Goal: Navigation & Orientation: Find specific page/section

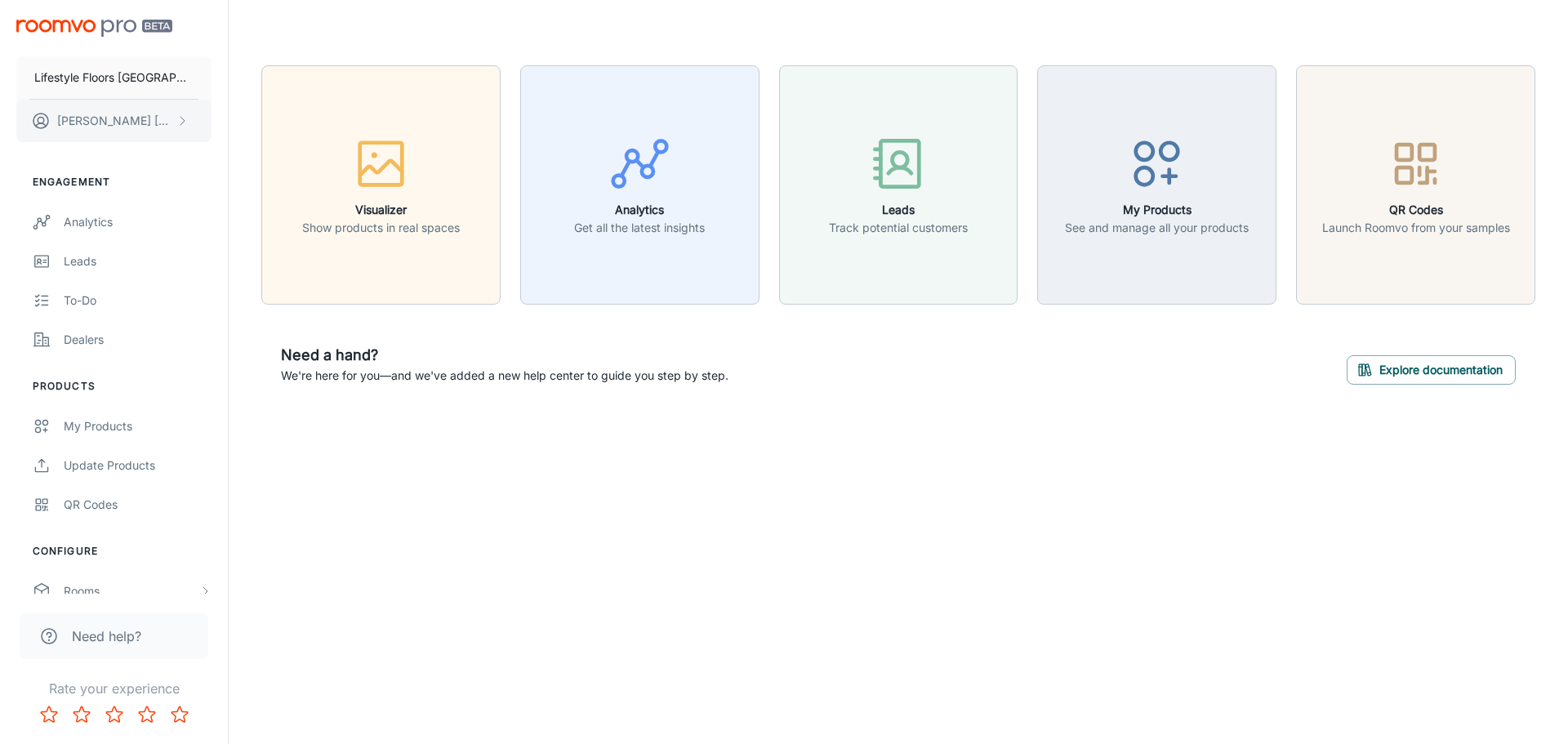
click at [161, 120] on button "[PERSON_NAME]" at bounding box center [114, 120] width 195 height 42
click at [268, 121] on li "User Profile" at bounding box center [254, 119] width 87 height 28
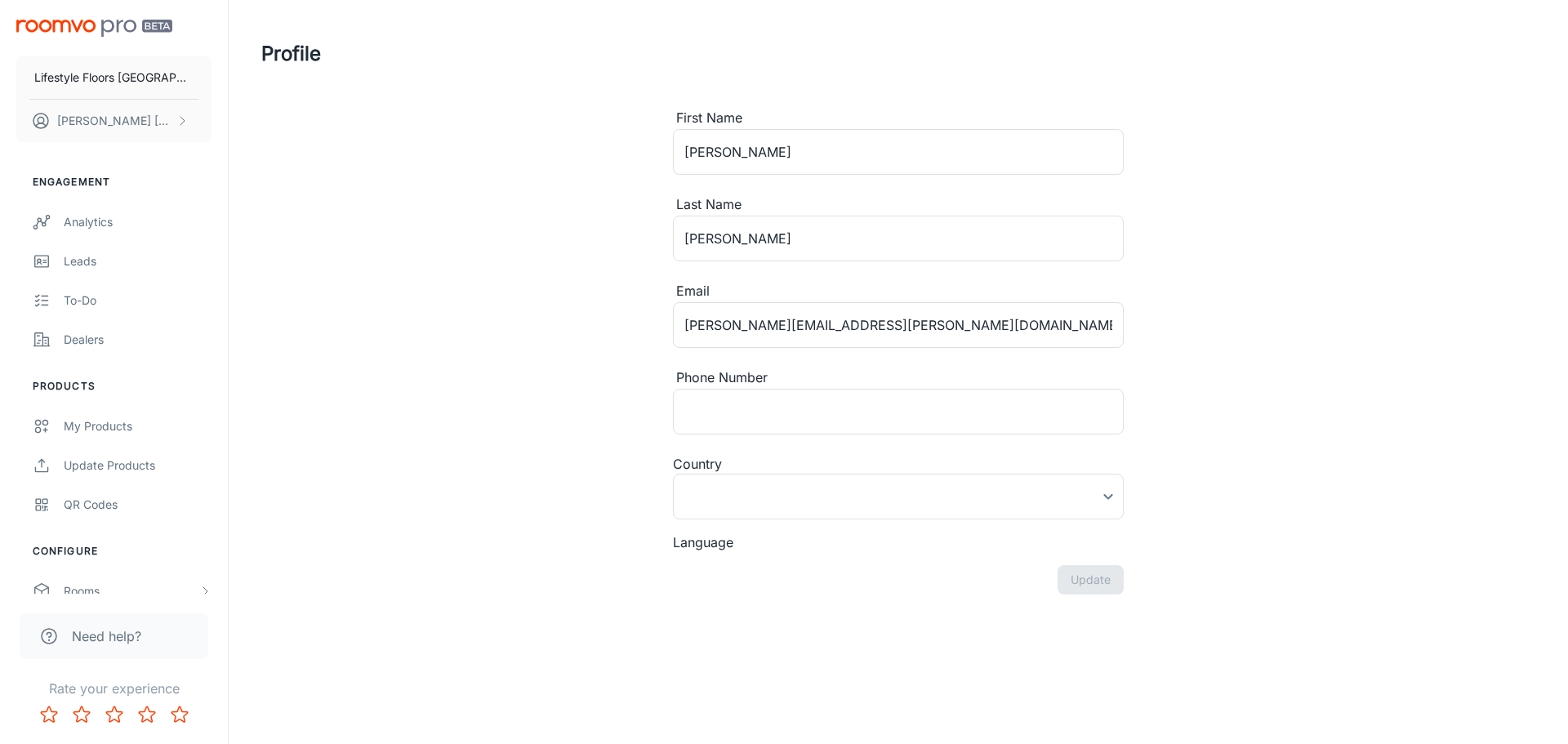
type input "[GEOGRAPHIC_DATA]"
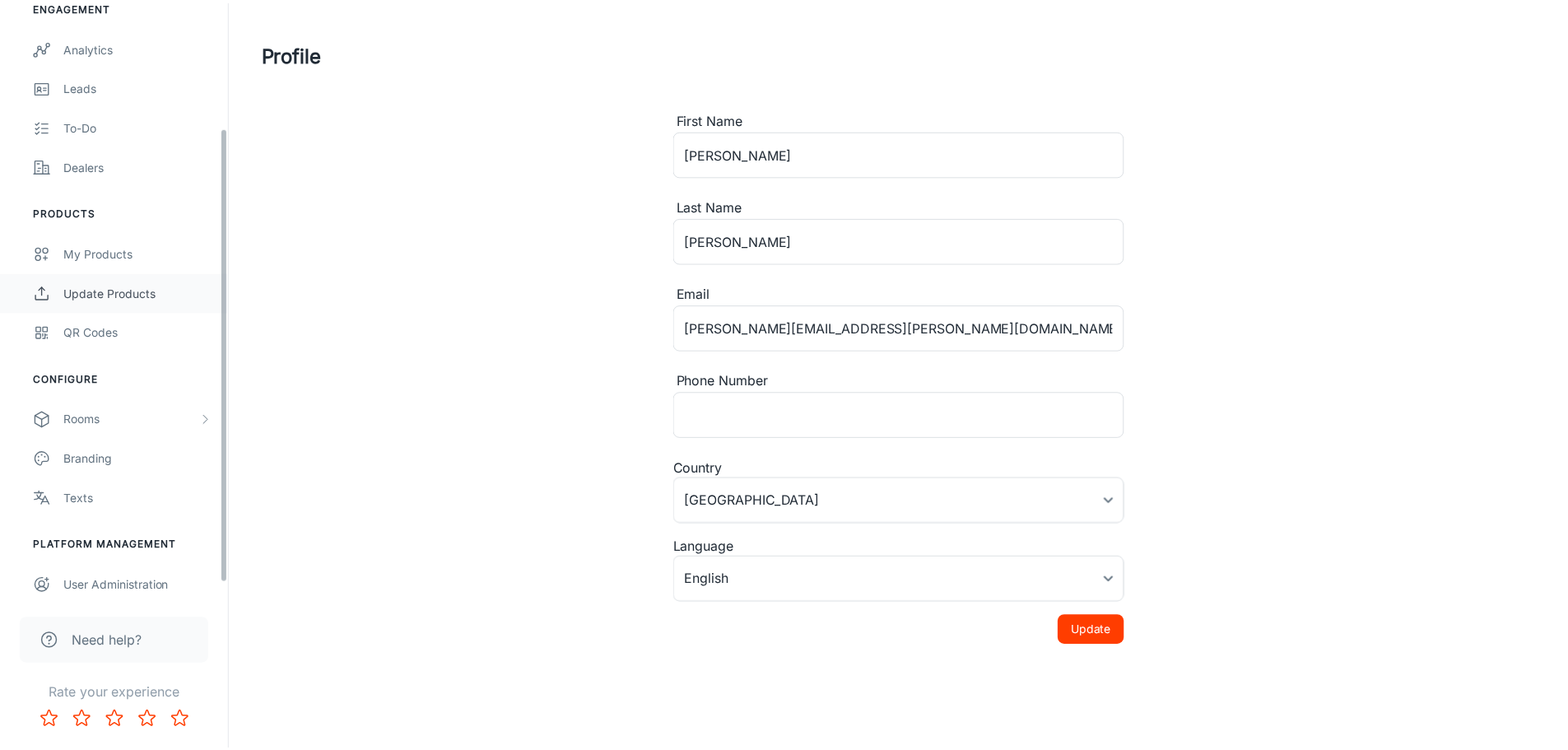
scroll to position [184, 0]
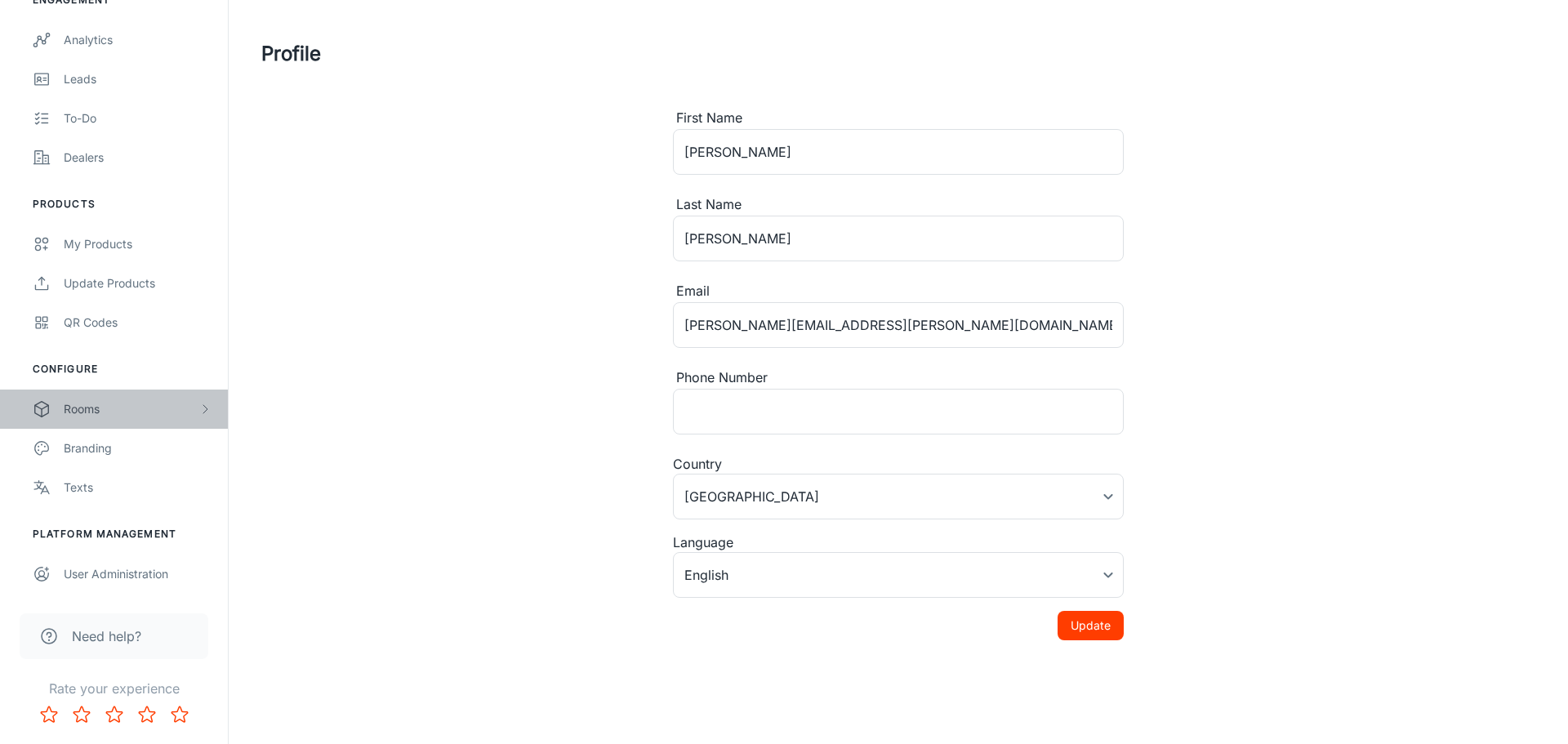
click at [98, 404] on div "Rooms" at bounding box center [131, 409] width 135 height 18
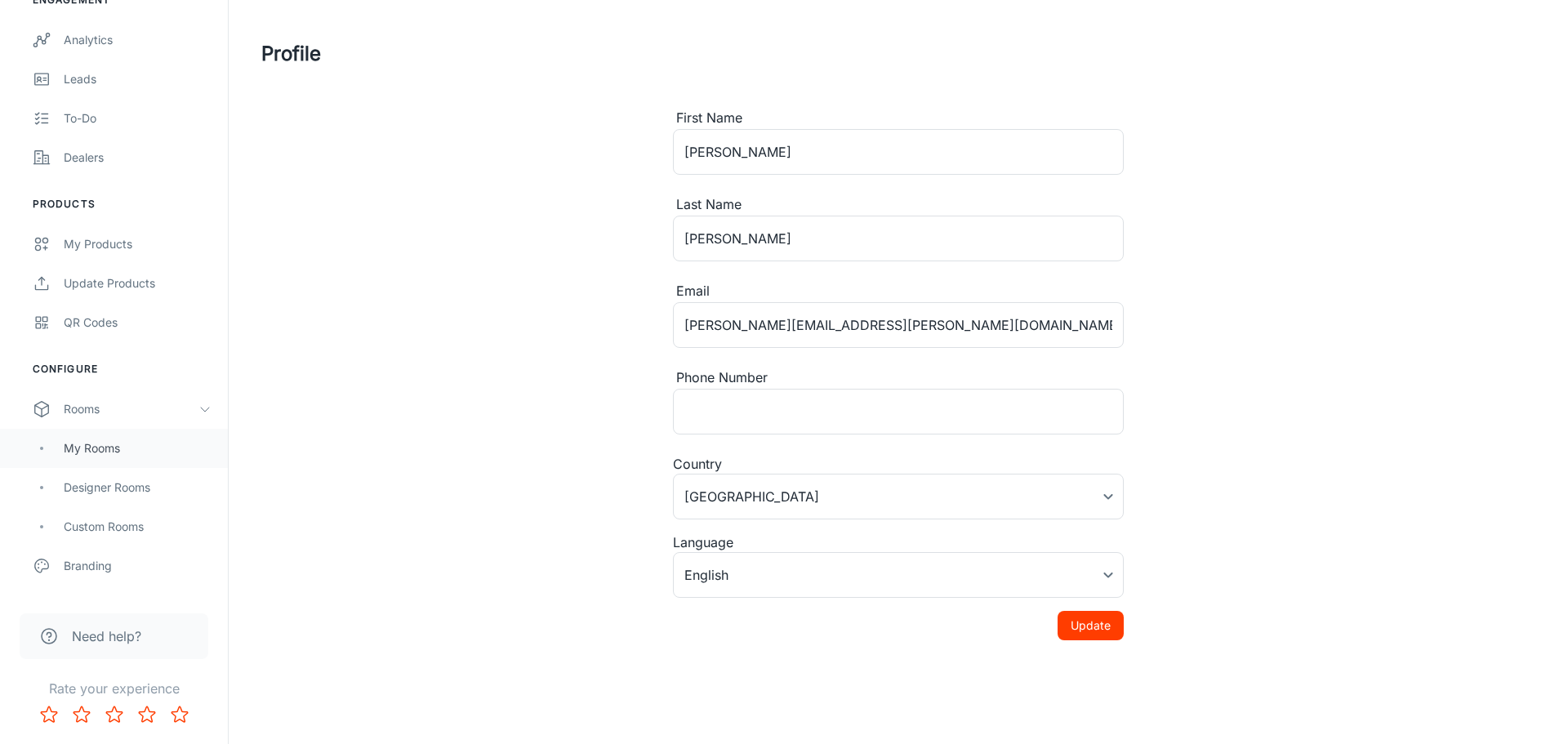
click at [99, 451] on div "My Rooms" at bounding box center [138, 448] width 148 height 18
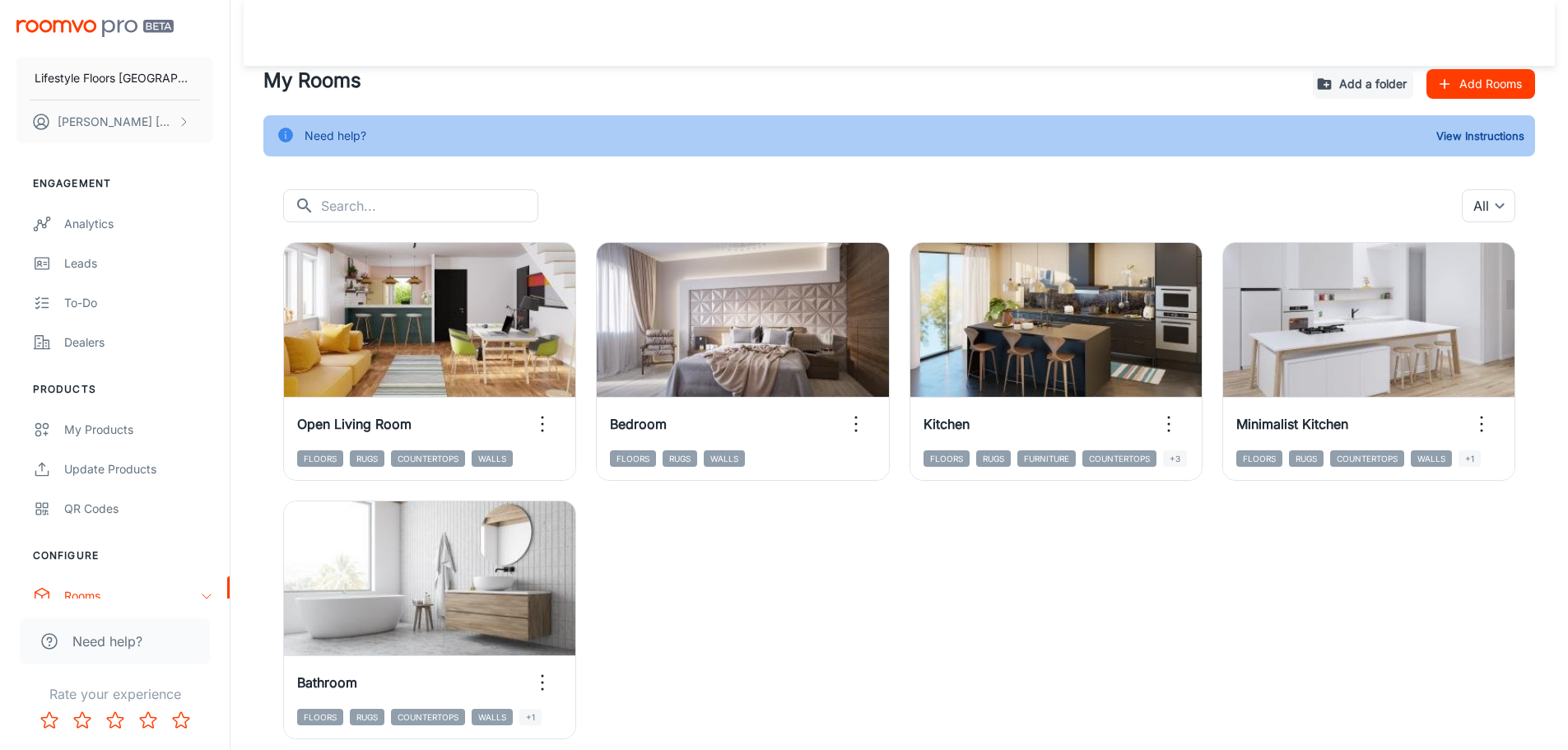
scroll to position [68, 0]
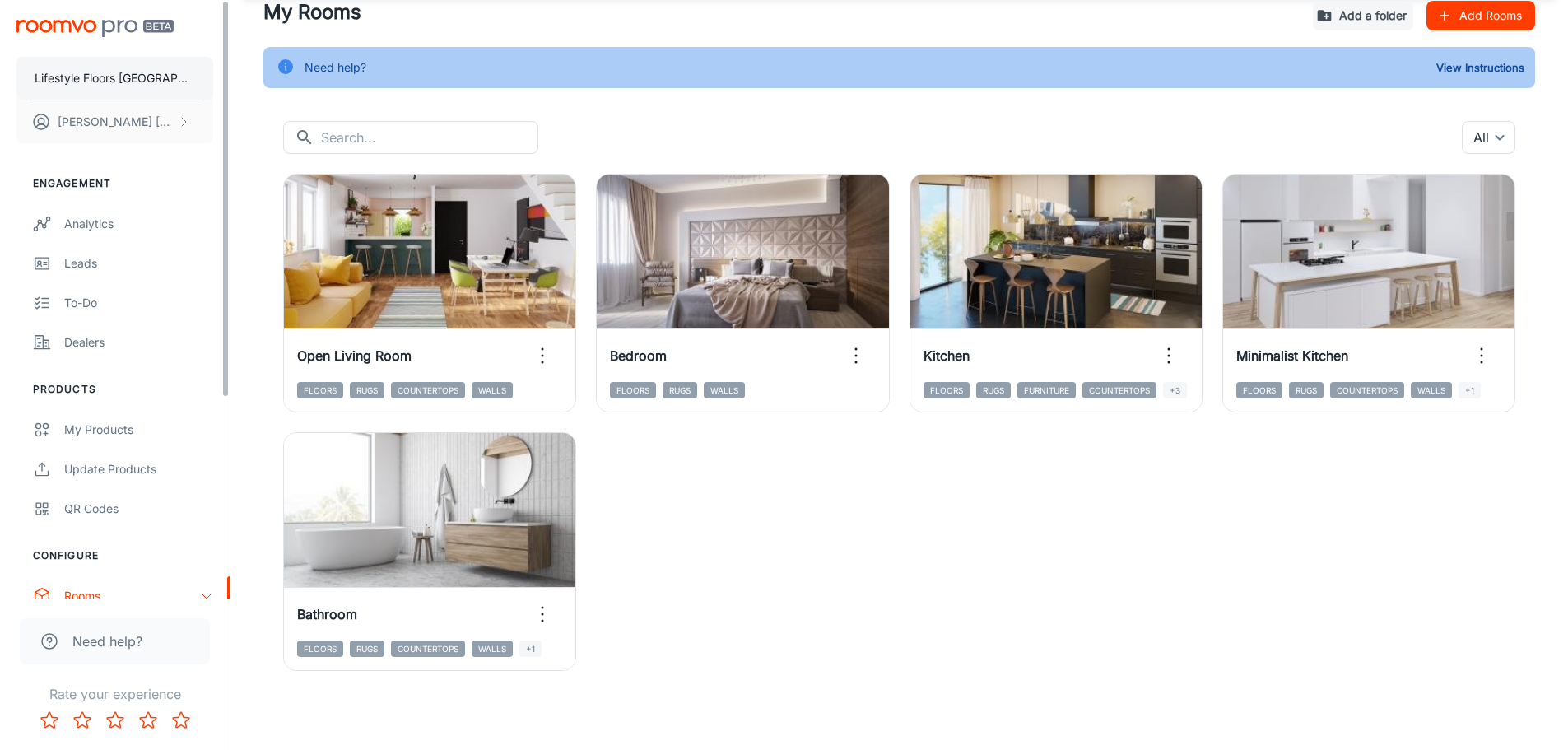
click at [92, 75] on p "Lifestyle Floors [GEOGRAPHIC_DATA]" at bounding box center [115, 78] width 161 height 18
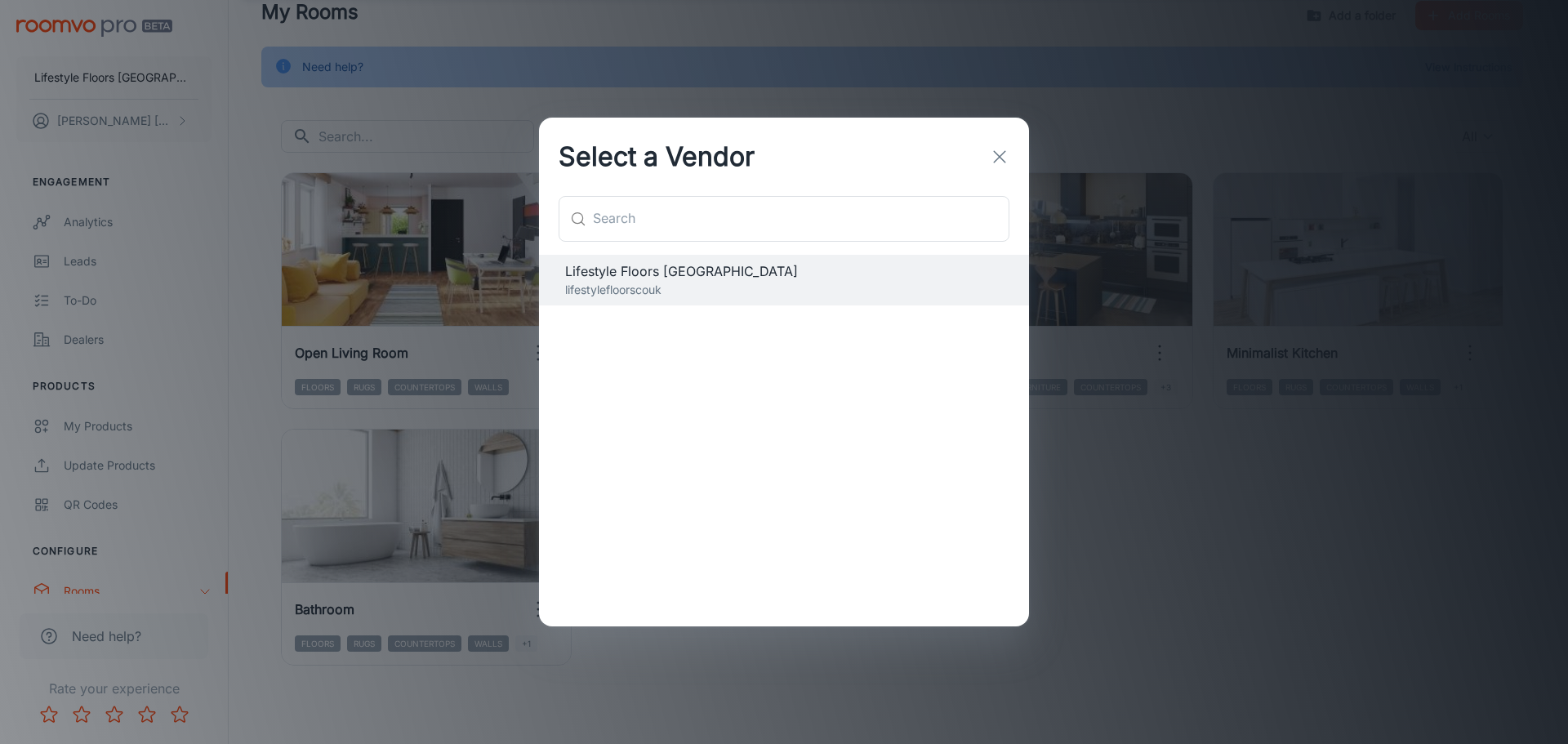
click at [625, 355] on div "Lifestyle Floors UK lifestylefloorscouk" at bounding box center [784, 441] width 490 height 372
click at [997, 155] on icon "button" at bounding box center [999, 157] width 20 height 20
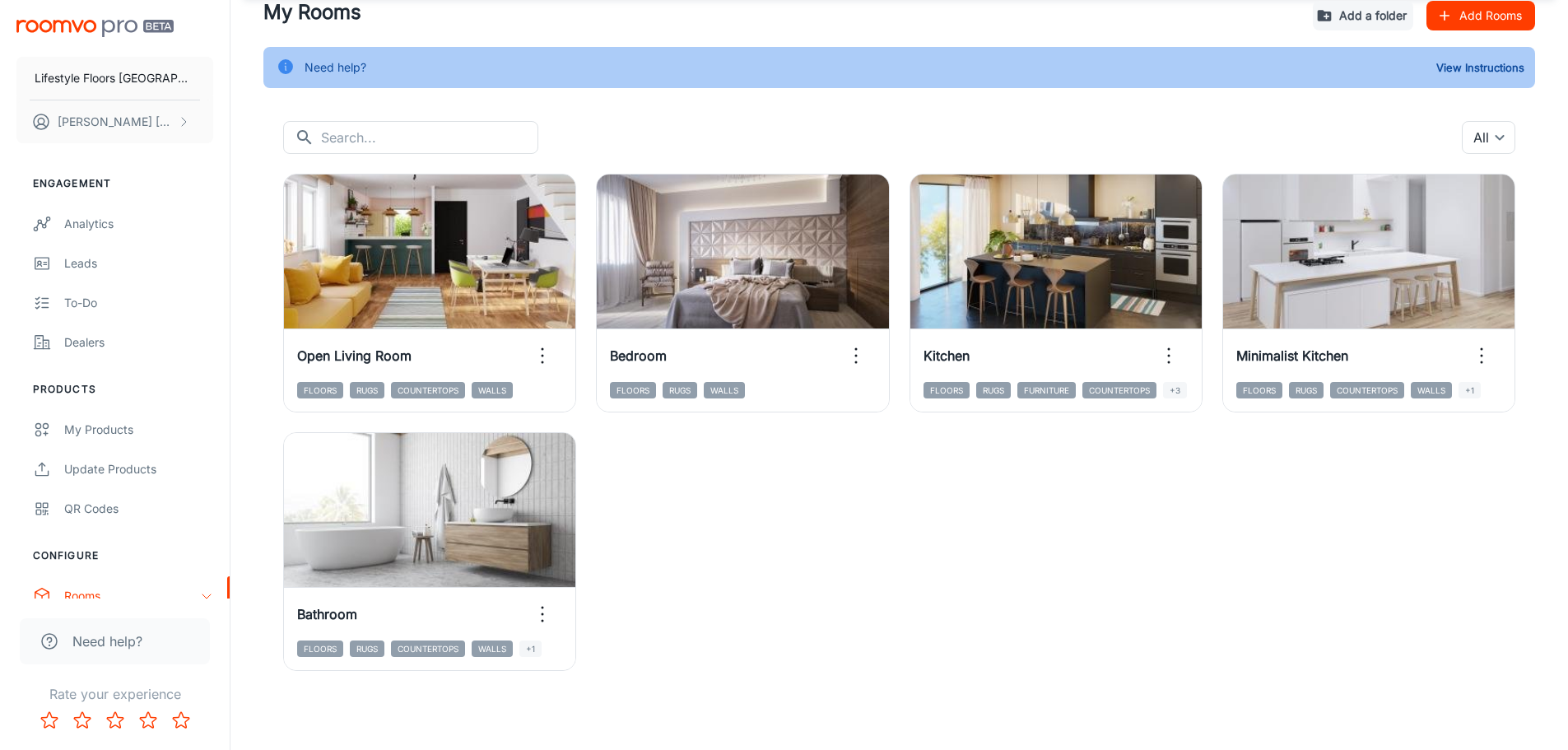
click at [787, 573] on div "View in visualizer Open Living Room Floors Rugs Countertops Walls View in visua…" at bounding box center [889, 412] width 1252 height 517
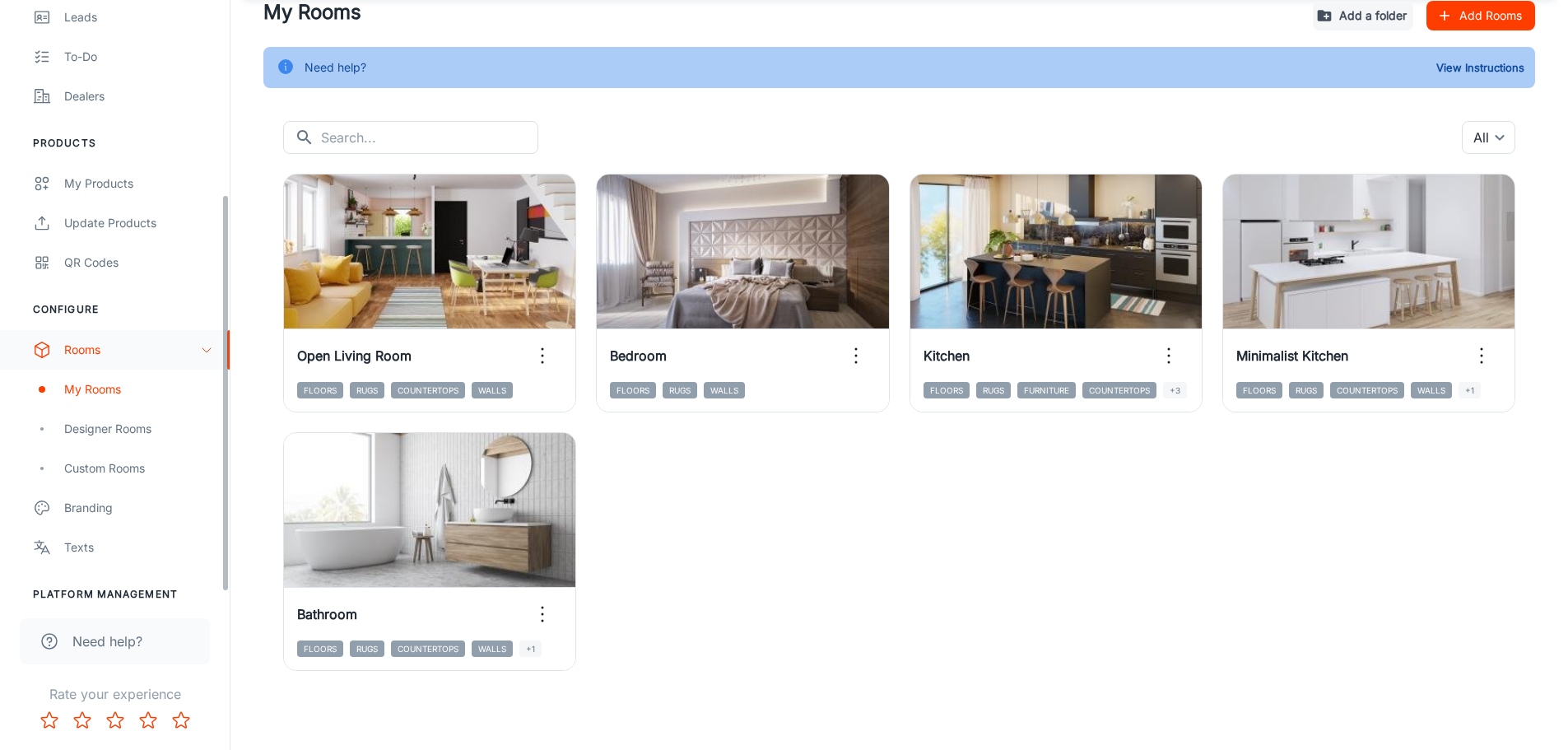
scroll to position [302, 0]
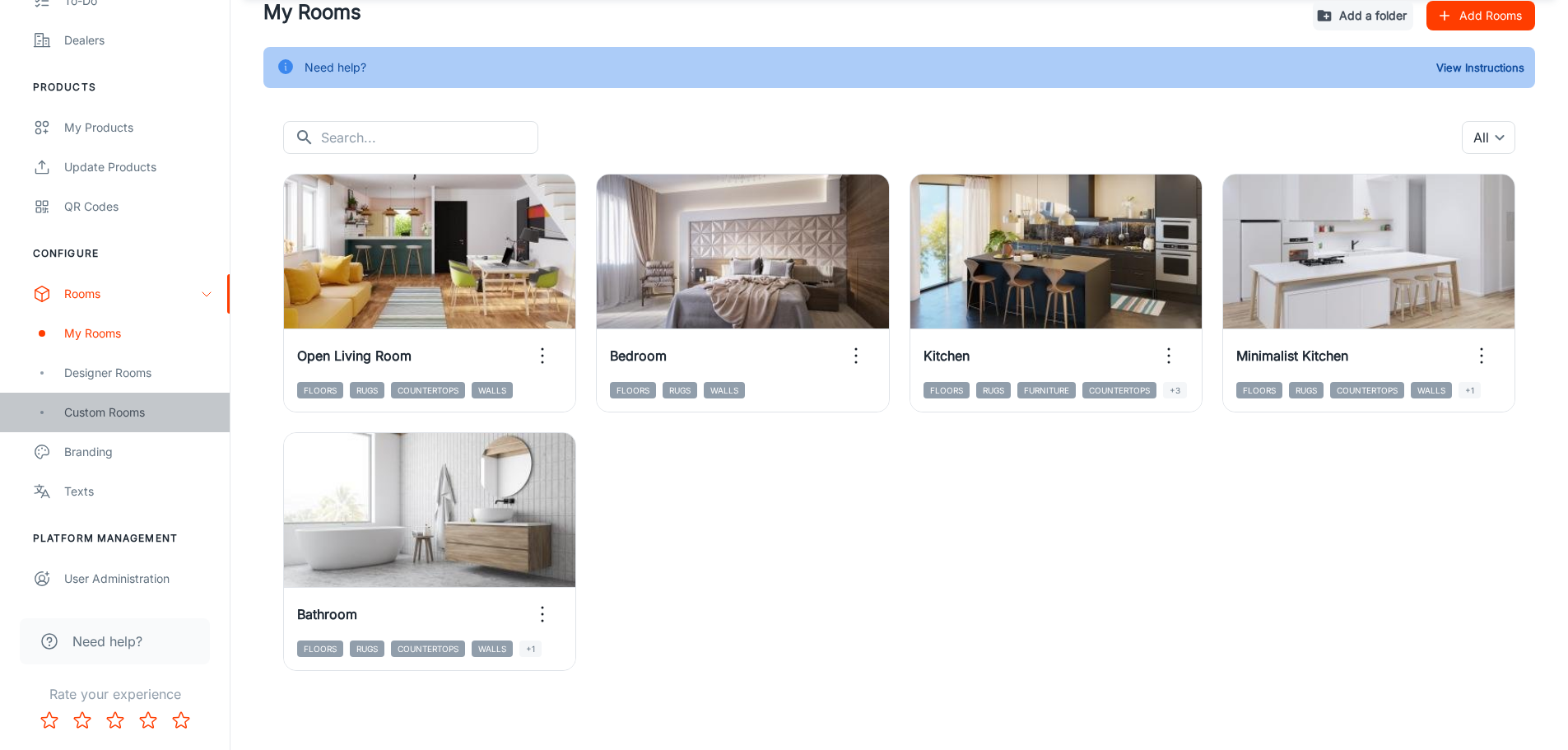
click at [127, 407] on div "Custom Rooms" at bounding box center [139, 412] width 149 height 18
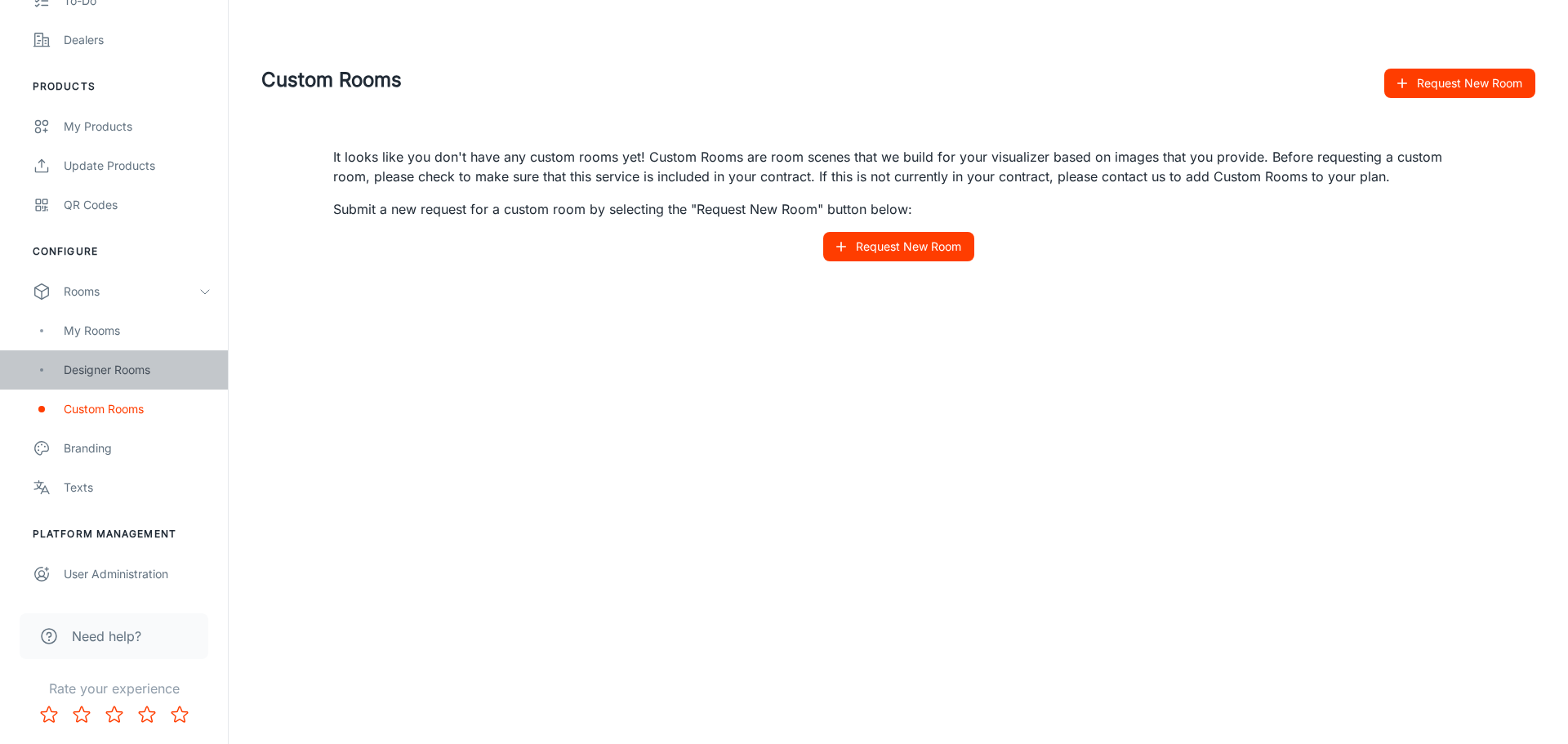
click at [122, 376] on div "Designer Rooms" at bounding box center [138, 370] width 148 height 18
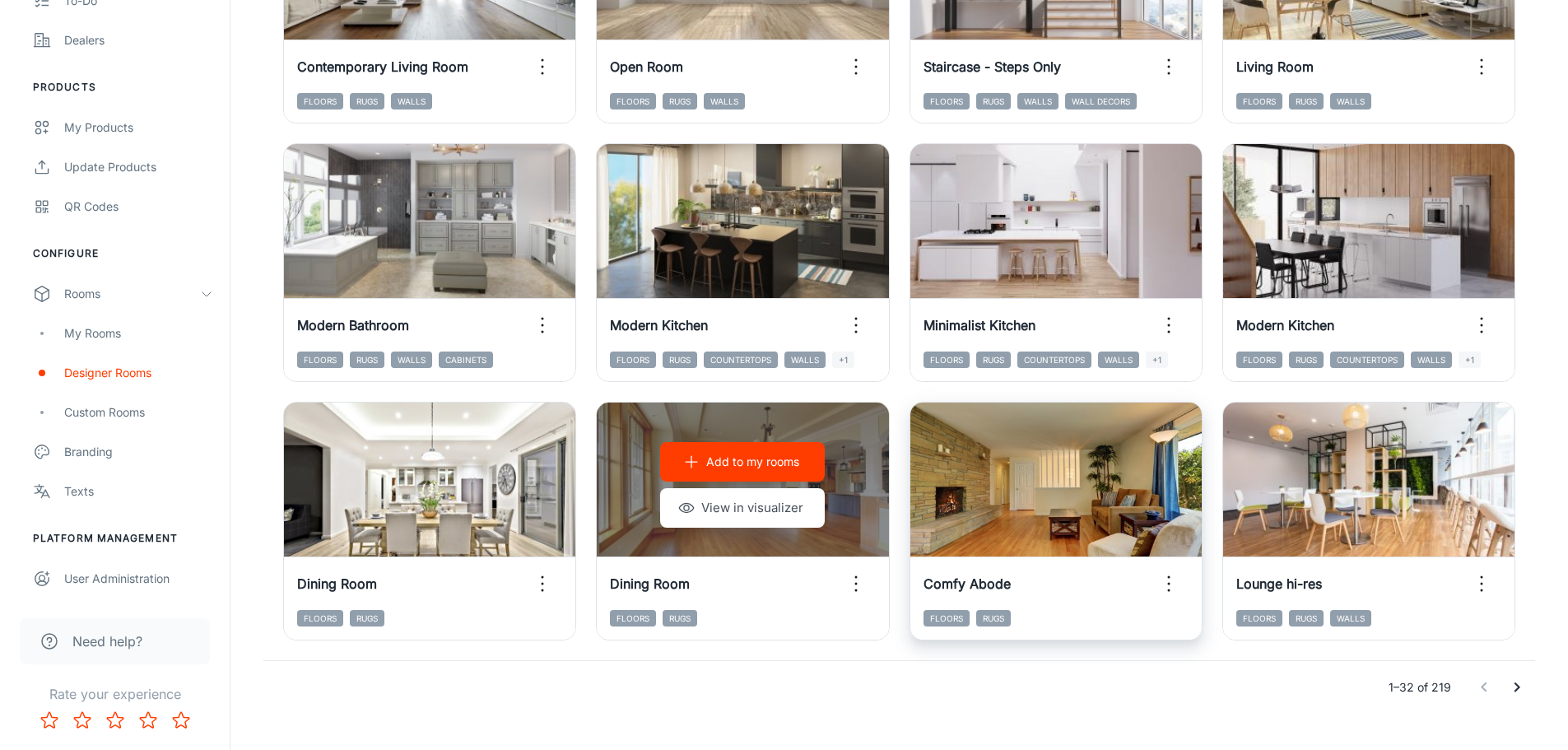
scroll to position [1698, 0]
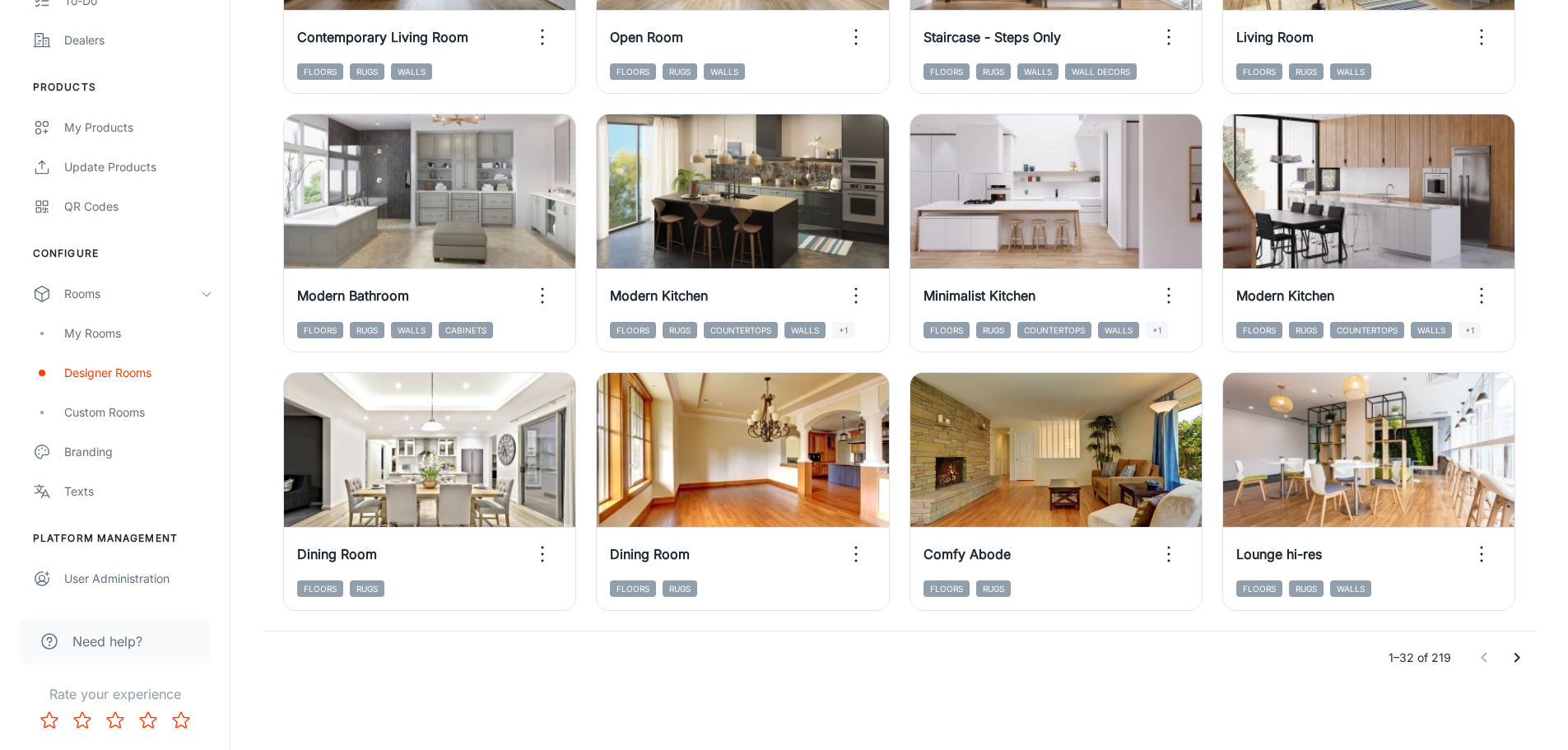
click at [1524, 656] on icon "Go to next page" at bounding box center [1517, 658] width 20 height 20
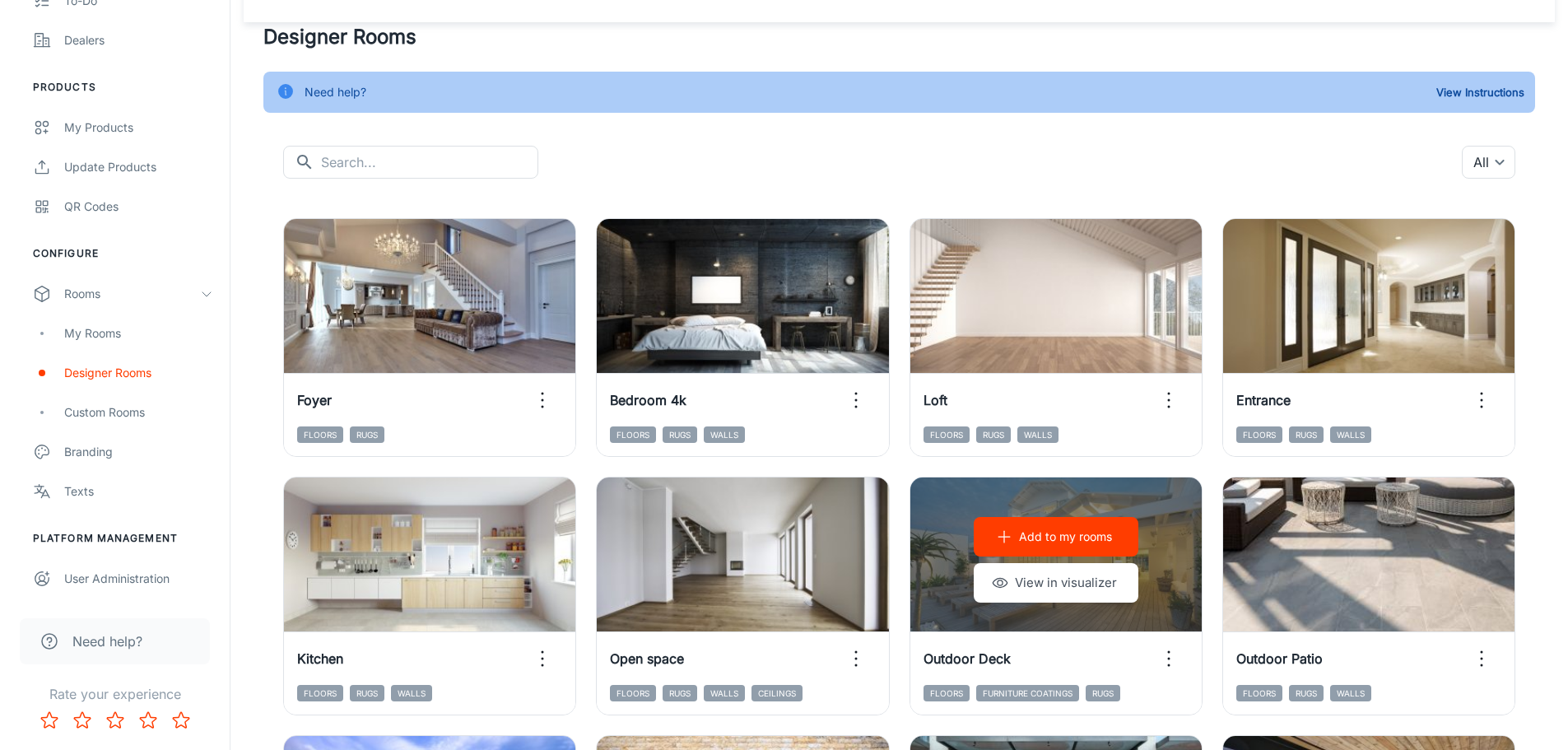
scroll to position [0, 0]
